Goal: Navigation & Orientation: Find specific page/section

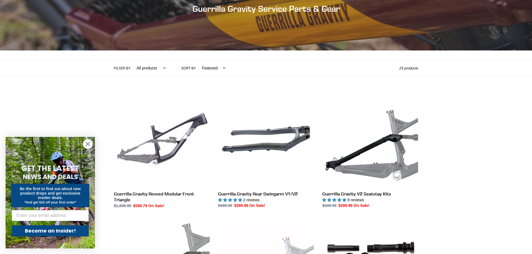
scroll to position [195, 0]
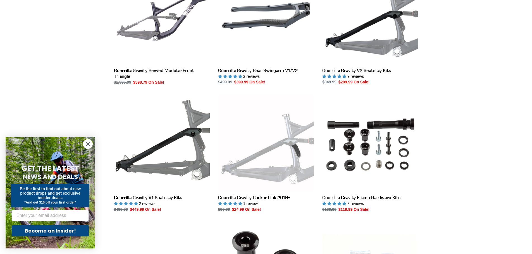
click at [91, 146] on circle "Close dialog" at bounding box center [87, 144] width 9 height 9
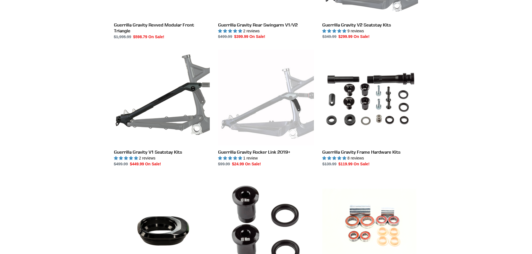
drag, startPoint x: 64, startPoint y: 94, endPoint x: 66, endPoint y: 146, distance: 52.5
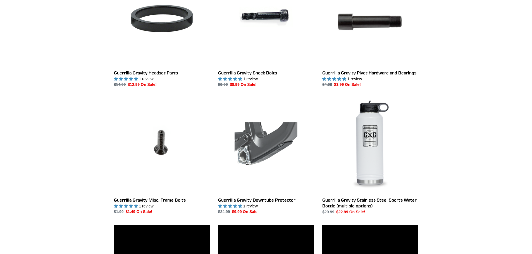
drag, startPoint x: 474, startPoint y: 97, endPoint x: 450, endPoint y: 201, distance: 106.5
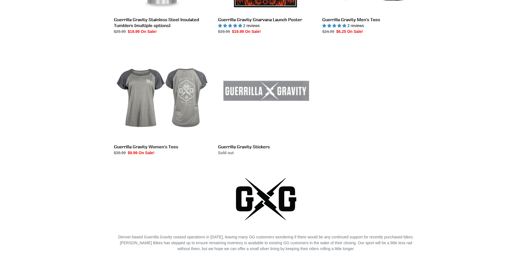
drag, startPoint x: 455, startPoint y: 190, endPoint x: 405, endPoint y: 164, distance: 56.8
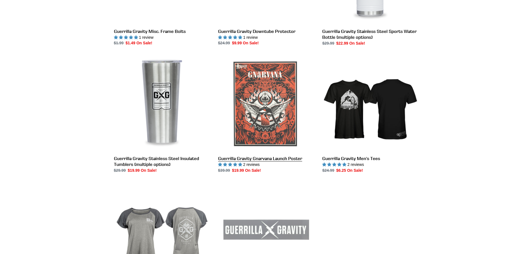
scroll to position [876, 0]
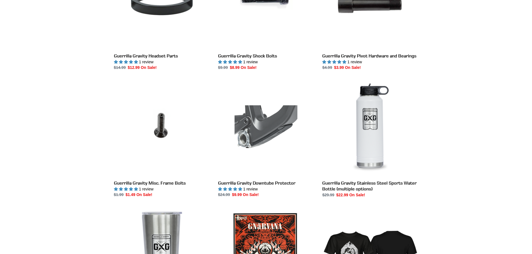
drag, startPoint x: 459, startPoint y: 151, endPoint x: 459, endPoint y: 66, distance: 84.9
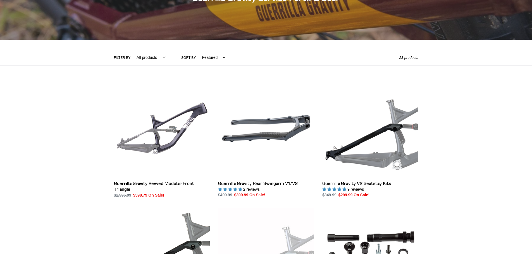
scroll to position [0, 0]
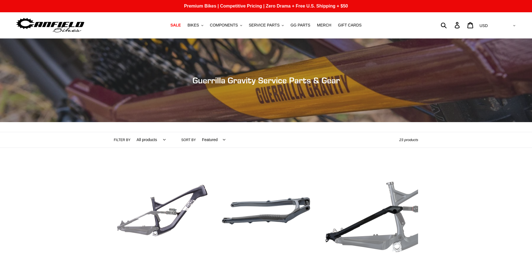
drag, startPoint x: 453, startPoint y: 171, endPoint x: 449, endPoint y: 33, distance: 138.0
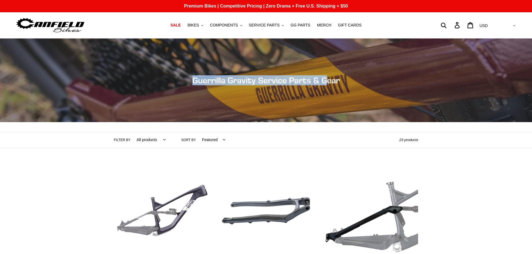
drag, startPoint x: 269, startPoint y: 82, endPoint x: 412, endPoint y: 94, distance: 143.4
click at [412, 122] on div "Collection: Guerrilla Gravity Service Parts & Gear" at bounding box center [266, 122] width 532 height 0
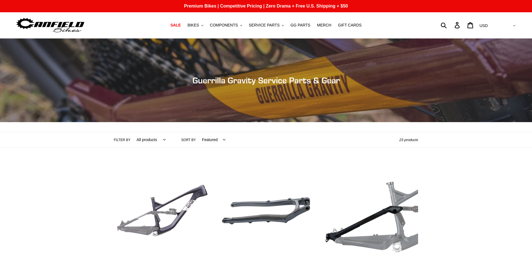
click at [339, 122] on div "Collection: Guerrilla Gravity Service Parts & Gear" at bounding box center [266, 122] width 532 height 0
click at [152, 141] on select "All products GG Swag" at bounding box center [150, 139] width 36 height 15
select select "/collections/guerrilla-gravity-service-parts/swag"
click at [132, 132] on select "All products GG Swag" at bounding box center [150, 139] width 36 height 15
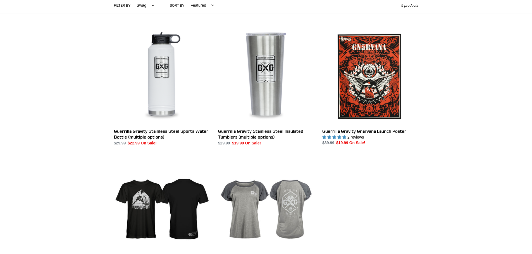
drag, startPoint x: 39, startPoint y: 146, endPoint x: 49, endPoint y: 200, distance: 54.5
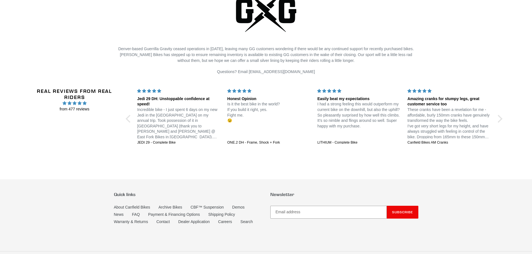
drag, startPoint x: 60, startPoint y: 169, endPoint x: 56, endPoint y: 198, distance: 29.3
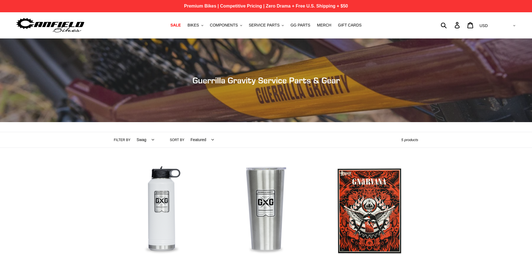
drag, startPoint x: 56, startPoint y: 177, endPoint x: 69, endPoint y: 4, distance: 173.3
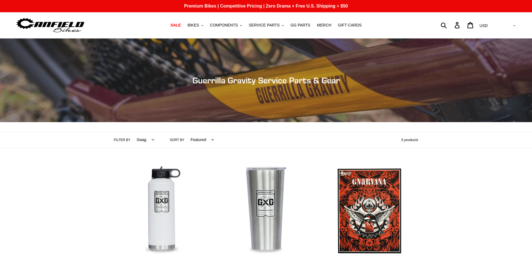
click at [63, 21] on img at bounding box center [50, 25] width 70 height 18
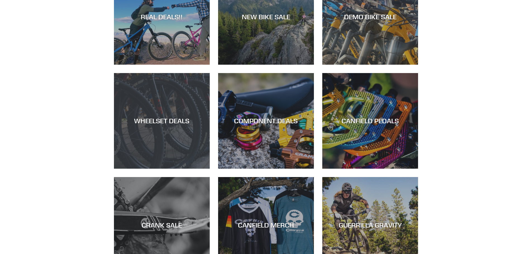
scroll to position [391, 0]
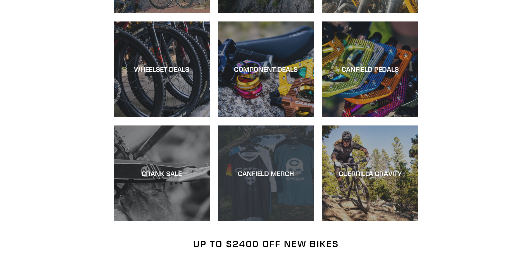
click at [292, 221] on div "CANFIELD MERCH" at bounding box center [266, 221] width 96 height 0
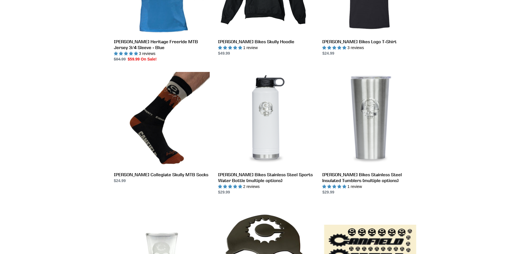
drag, startPoint x: 68, startPoint y: 55, endPoint x: 72, endPoint y: 171, distance: 115.7
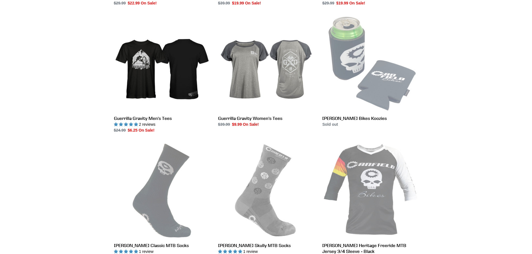
scroll to position [850, 0]
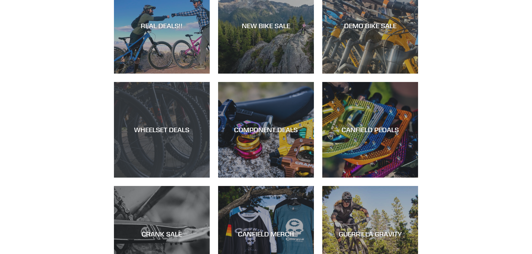
scroll to position [251, 0]
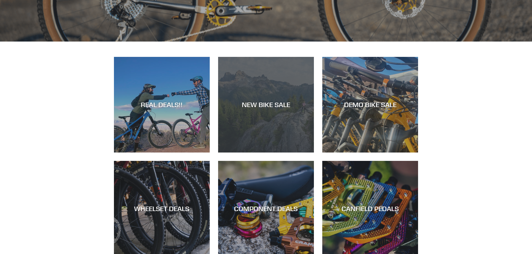
click at [297, 153] on div "NEW BIKE SALE" at bounding box center [266, 153] width 96 height 0
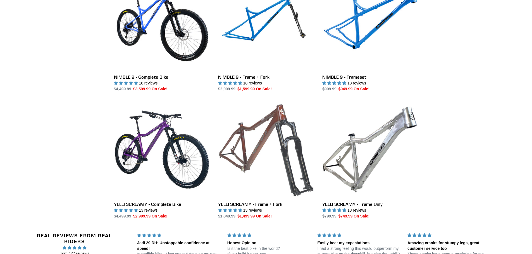
scroll to position [565, 0]
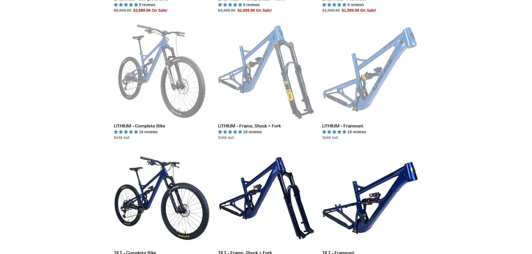
drag, startPoint x: 226, startPoint y: 205, endPoint x: 237, endPoint y: 132, distance: 74.2
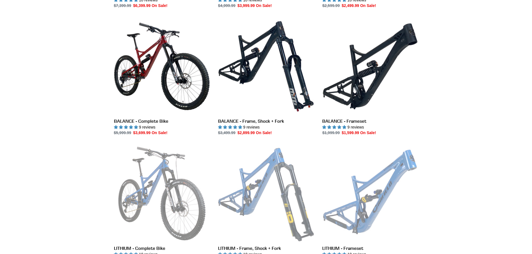
drag, startPoint x: 493, startPoint y: 201, endPoint x: 493, endPoint y: 166, distance: 34.6
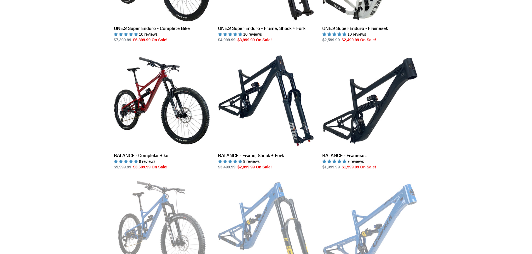
drag, startPoint x: 479, startPoint y: 172, endPoint x: 479, endPoint y: 164, distance: 8.7
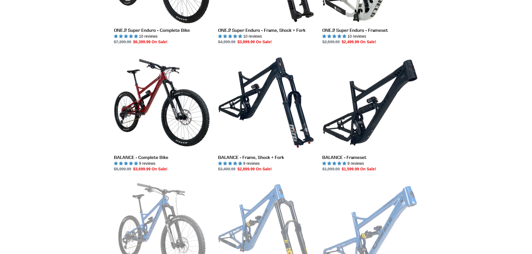
scroll to position [952, 0]
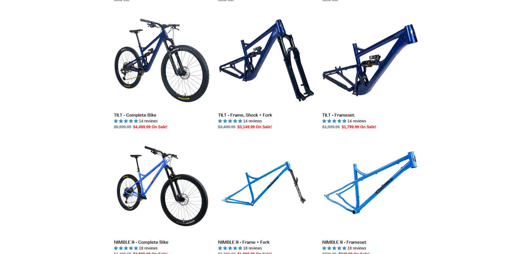
drag, startPoint x: 97, startPoint y: 105, endPoint x: 73, endPoint y: 193, distance: 91.0
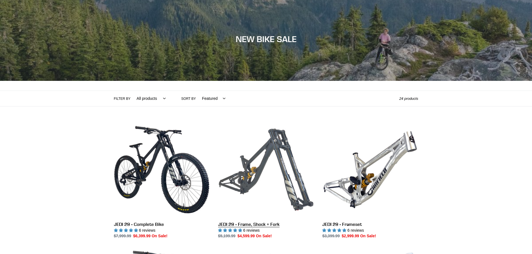
scroll to position [112, 0]
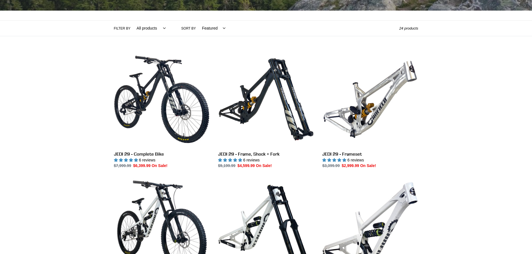
click at [151, 28] on select "All products 275 29er balance BFCM23 BFCM24 CBF [GEOGRAPHIC_DATA] [GEOGRAPHIC_D…" at bounding box center [150, 28] width 36 height 15
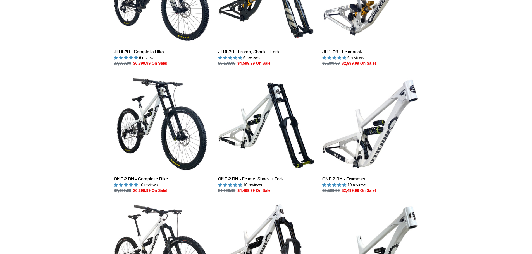
drag, startPoint x: 66, startPoint y: 91, endPoint x: 66, endPoint y: 175, distance: 83.5
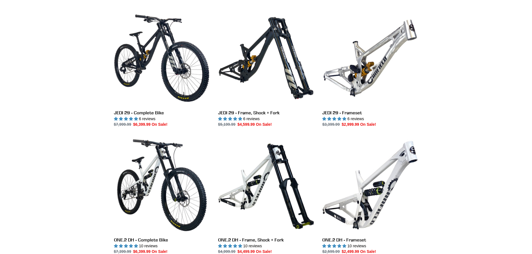
scroll to position [0, 0]
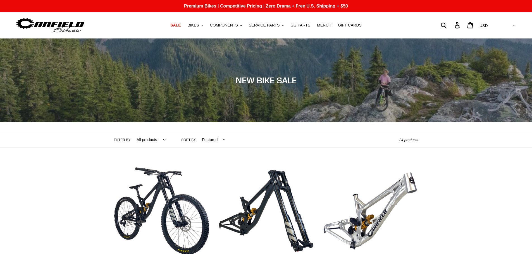
drag, startPoint x: 72, startPoint y: 183, endPoint x: 83, endPoint y: 102, distance: 81.5
